Goal: Task Accomplishment & Management: Manage account settings

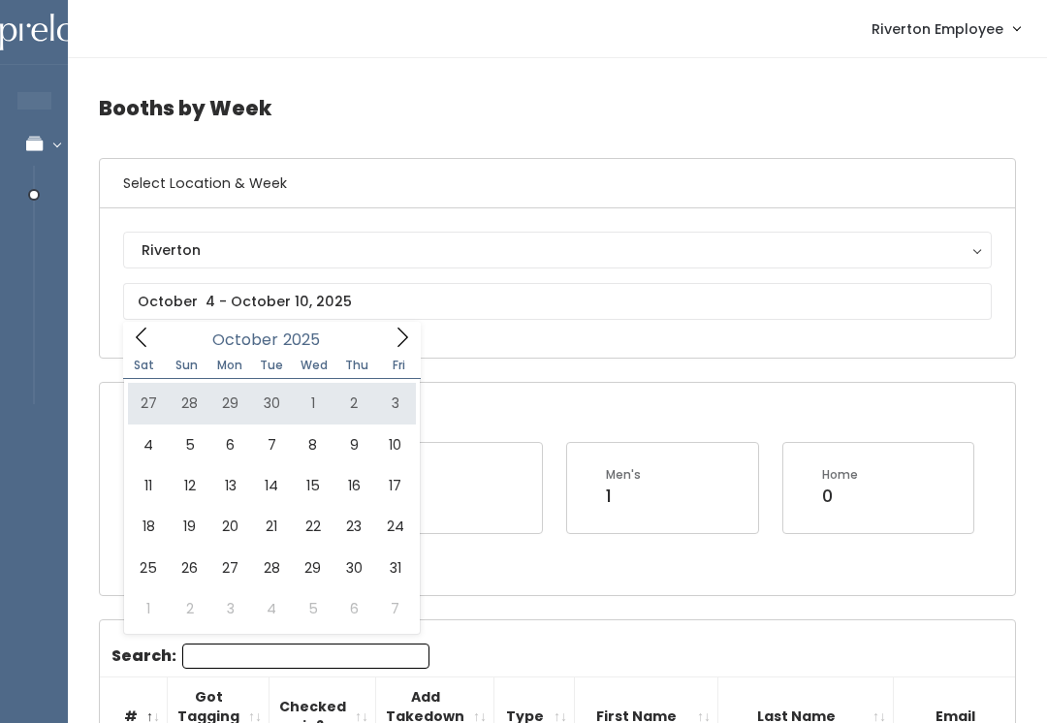
type input "[DATE] to [DATE]"
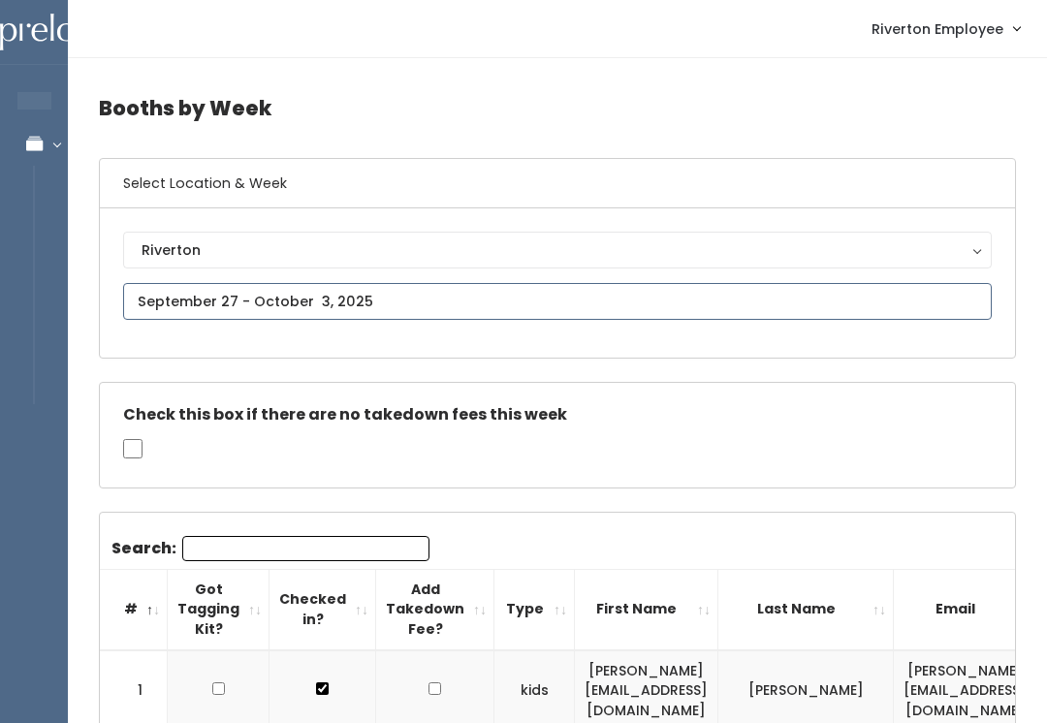
click at [403, 298] on input "text" at bounding box center [557, 301] width 869 height 37
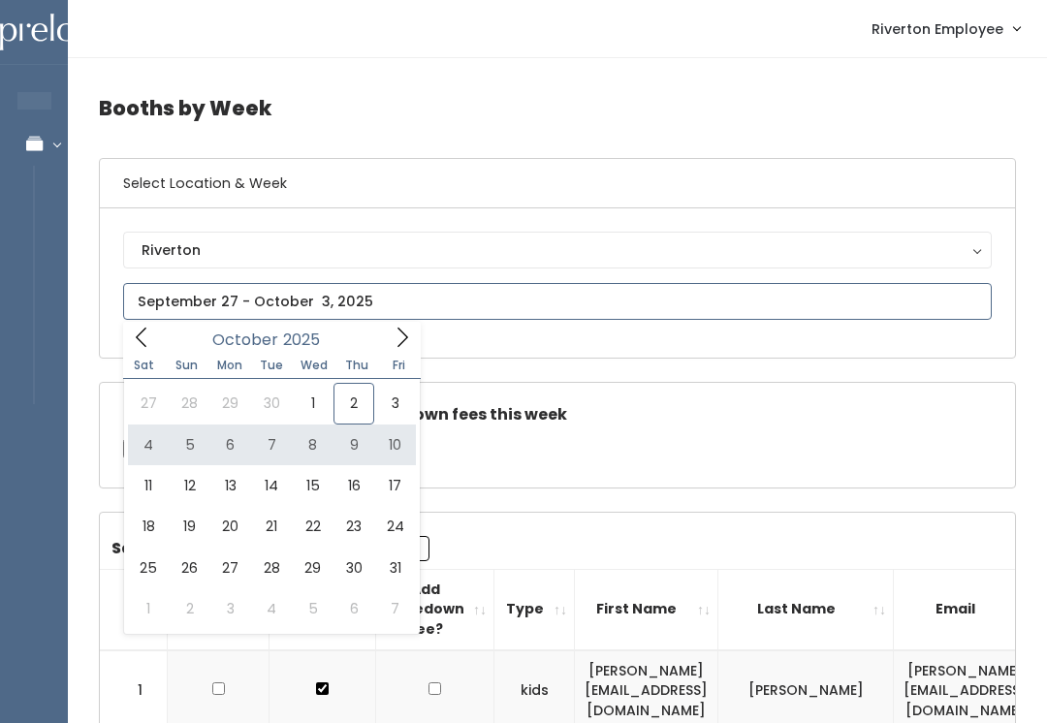
type input "[DATE] to [DATE]"
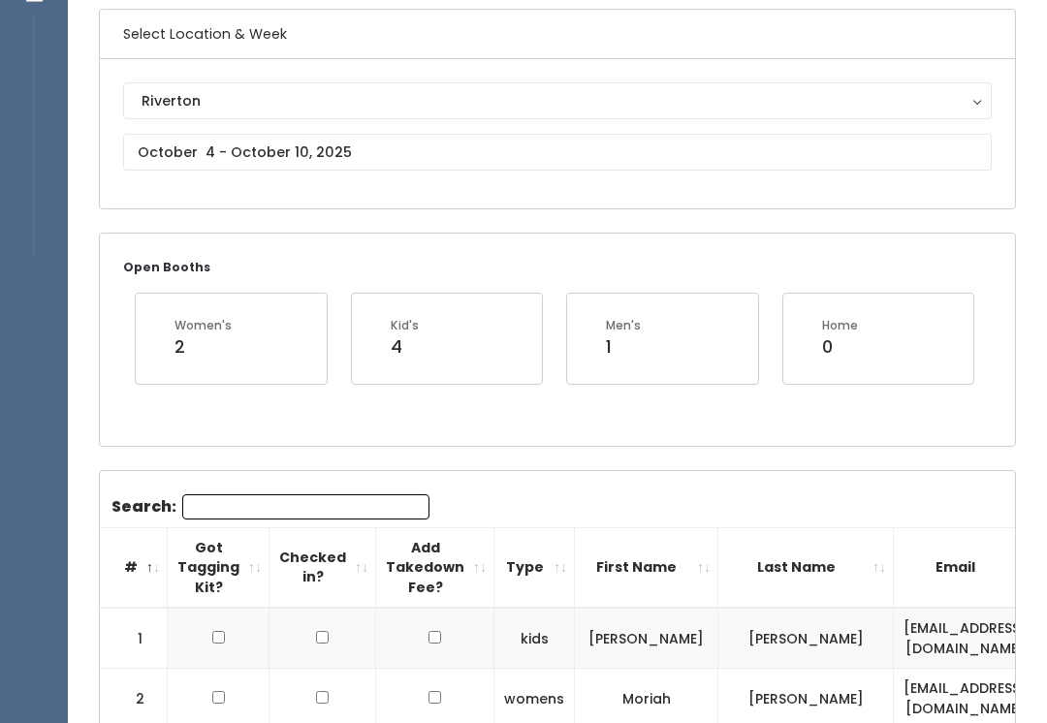
scroll to position [150, 0]
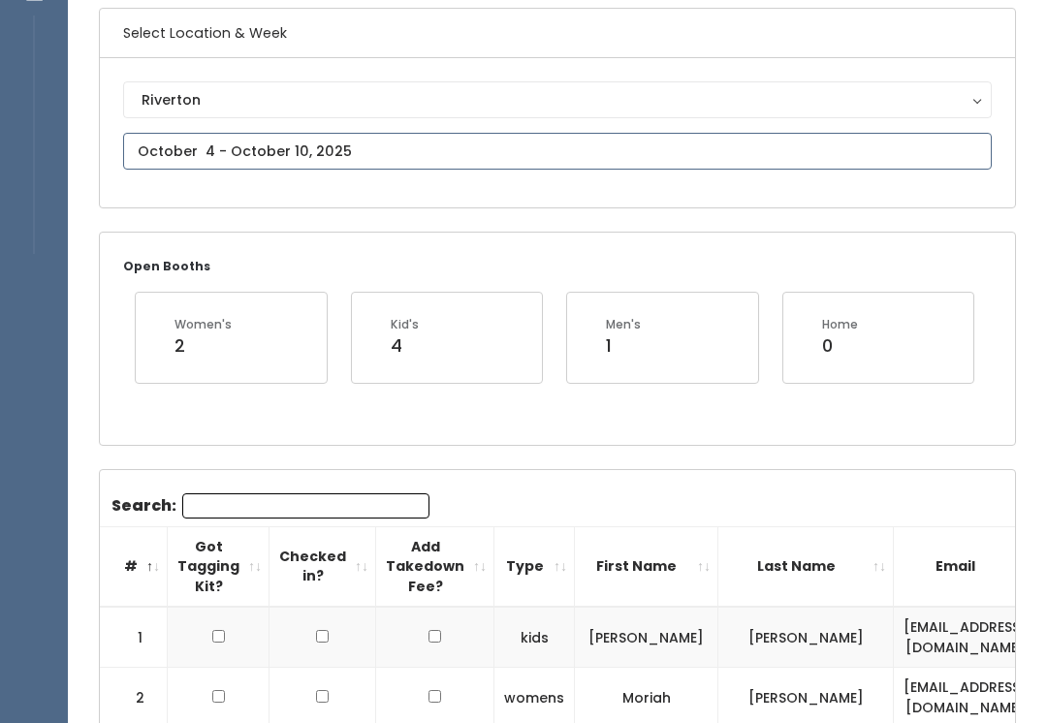
click at [397, 152] on input "text" at bounding box center [557, 151] width 869 height 37
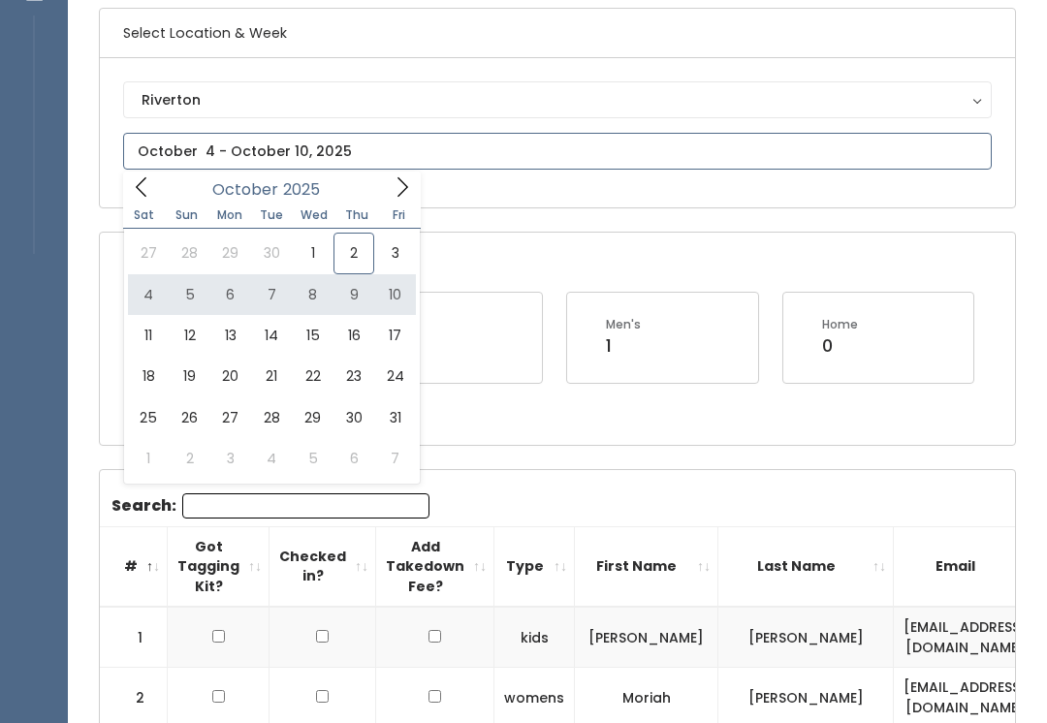
type input "October 4 to October 10"
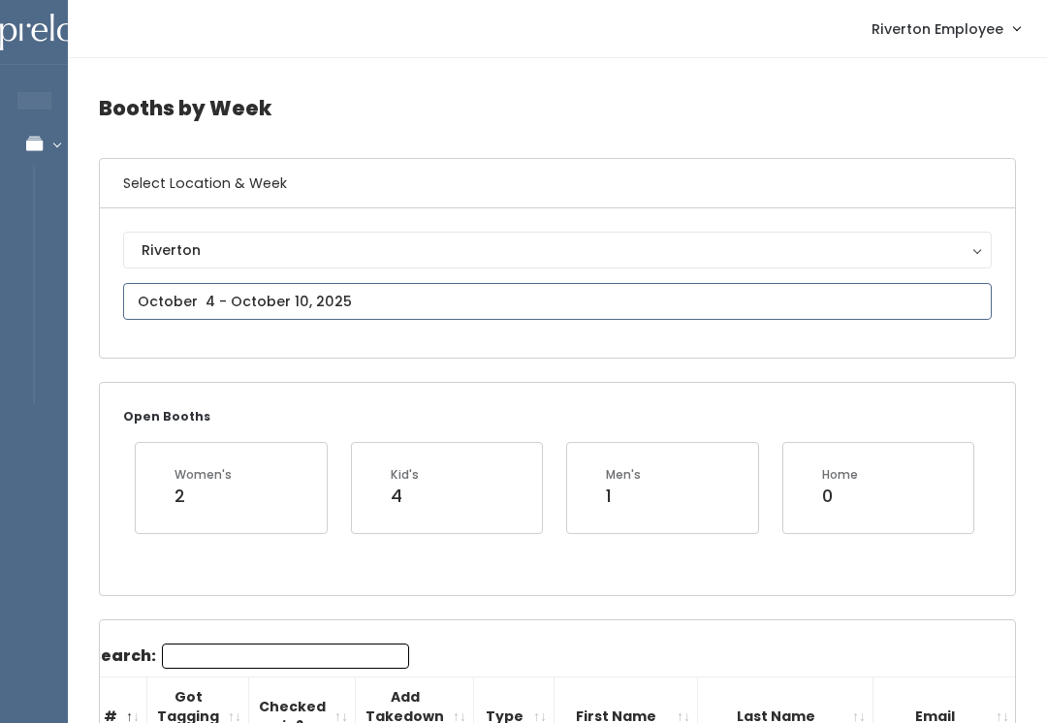
click at [358, 298] on input "text" at bounding box center [557, 301] width 869 height 37
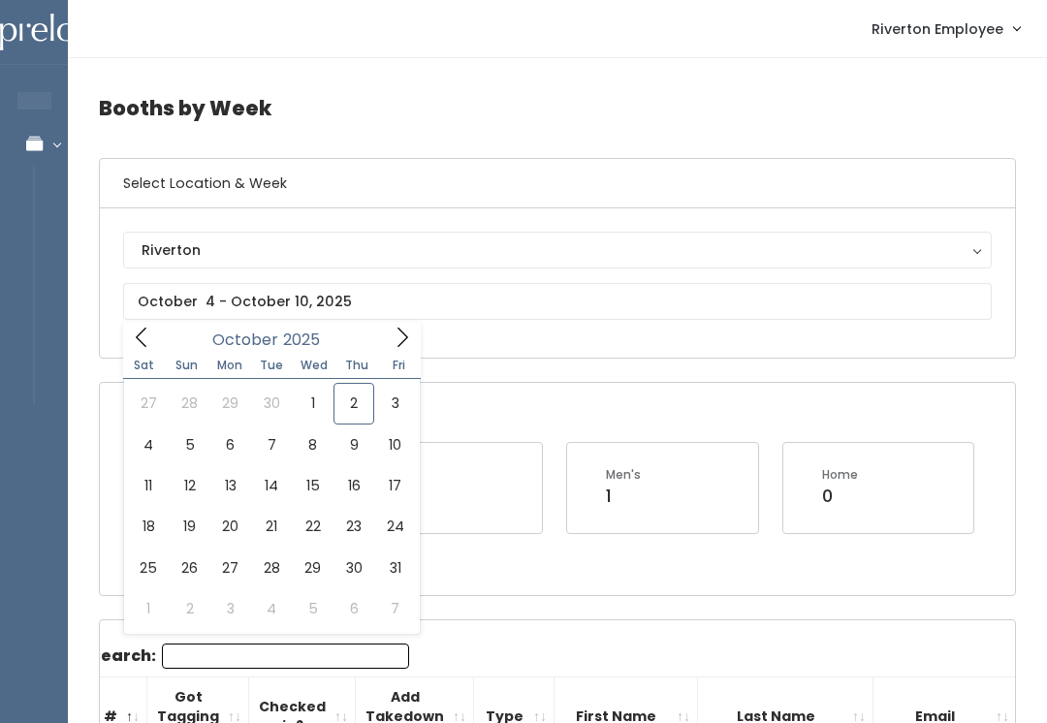
click at [644, 410] on div "Open Booths Women's 2 Kid's 4 Men's 1 Home 0" at bounding box center [557, 488] width 915 height 211
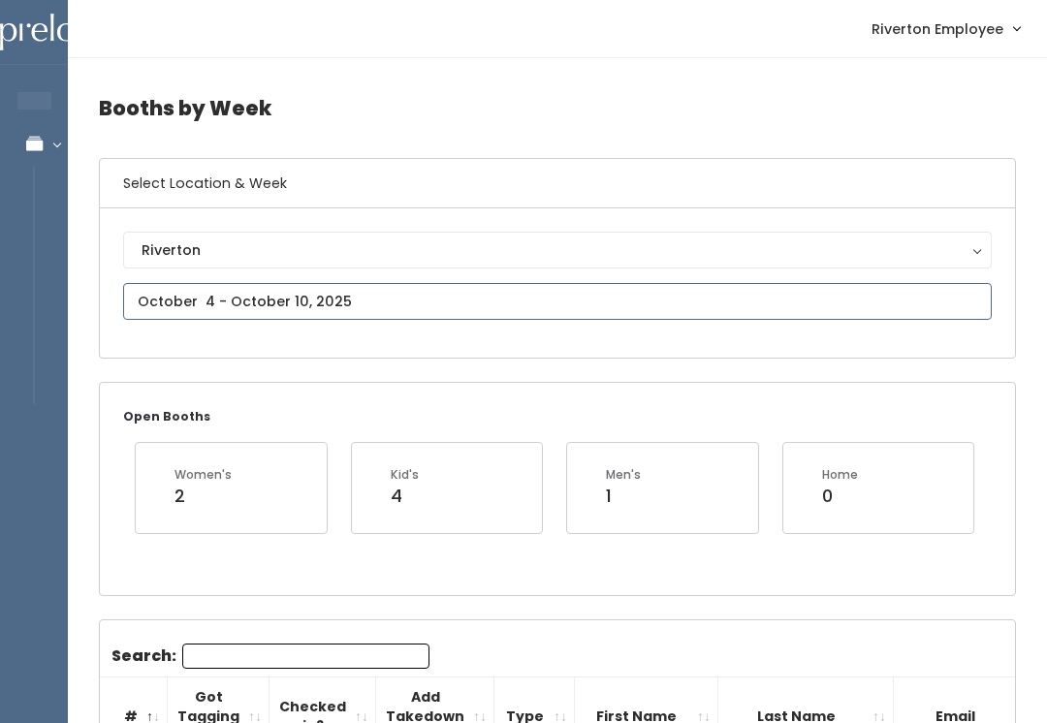
click at [367, 292] on input "text" at bounding box center [557, 301] width 869 height 37
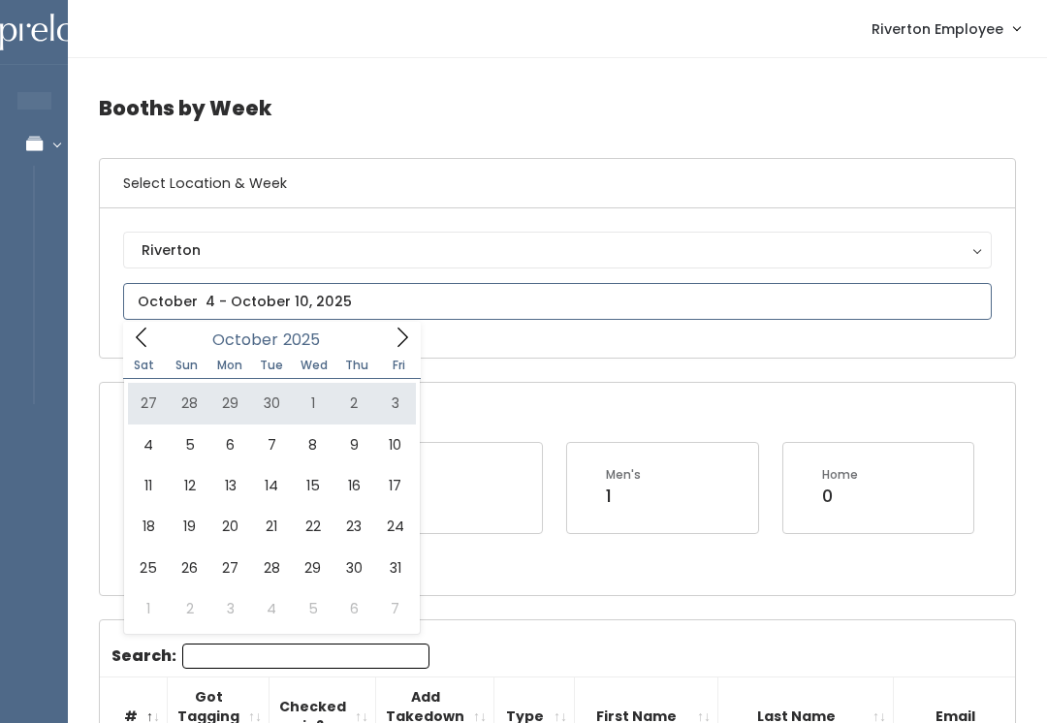
type input "September 27 to October 3"
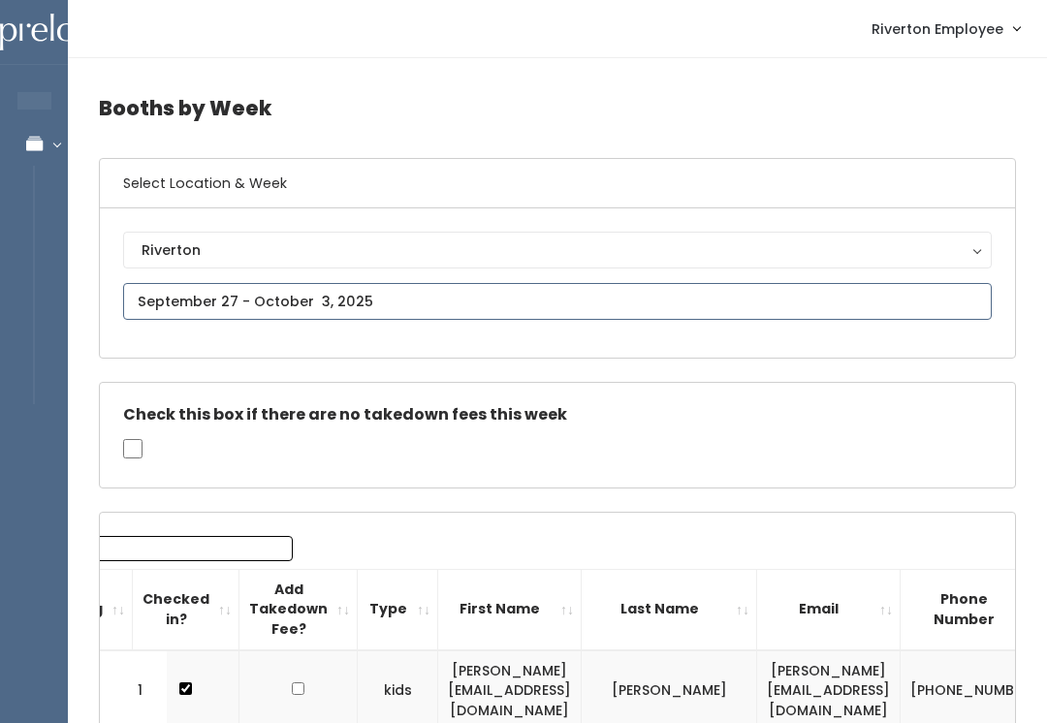
click at [172, 299] on input "text" at bounding box center [557, 301] width 869 height 37
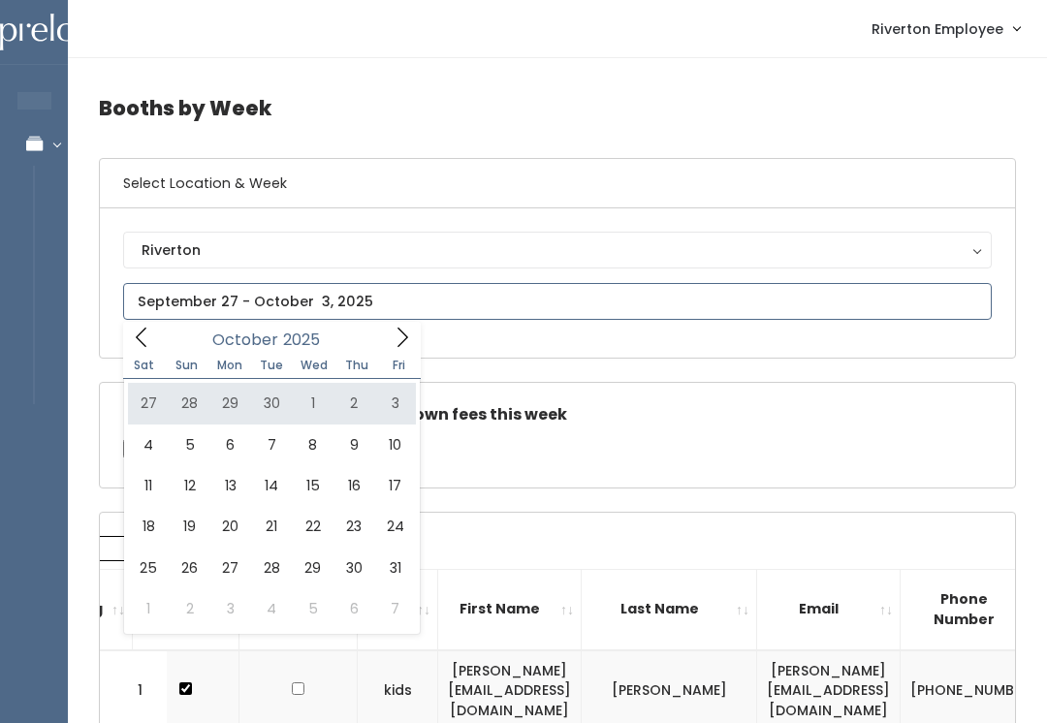
type input "September 27 to October 3"
